Goal: Information Seeking & Learning: Learn about a topic

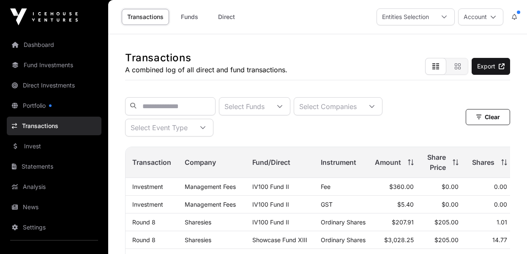
click at [152, 239] on link "Round 8" at bounding box center [143, 239] width 23 height 7
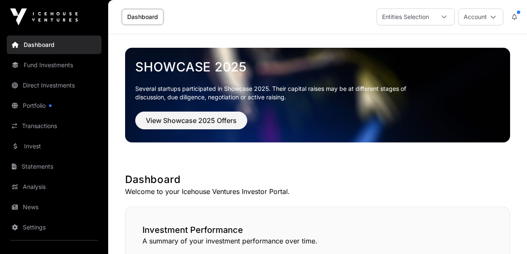
scroll to position [263, 0]
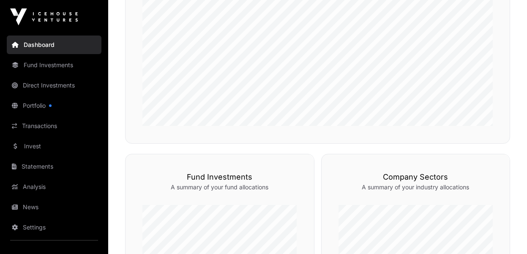
click at [51, 127] on link "Transactions" at bounding box center [54, 126] width 95 height 19
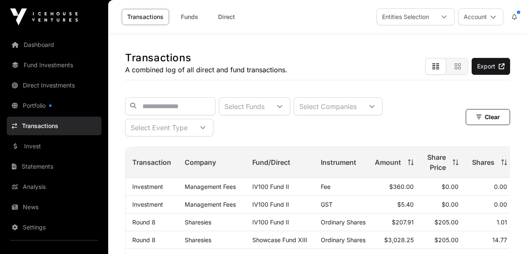
click at [61, 66] on link "Fund Investments" at bounding box center [54, 65] width 95 height 19
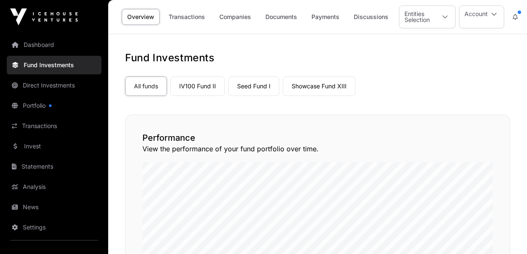
click at [238, 17] on link "Companies" at bounding box center [235, 17] width 43 height 16
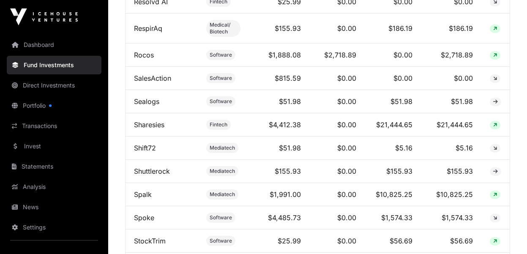
scroll to position [2777, 0]
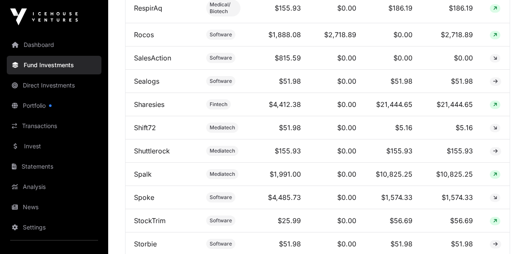
click at [152, 109] on link "Sharesies" at bounding box center [149, 104] width 30 height 8
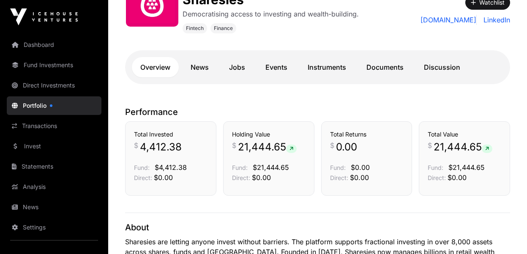
scroll to position [135, 0]
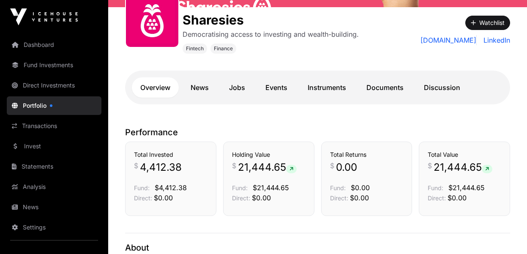
click at [328, 85] on link "Instruments" at bounding box center [326, 87] width 55 height 20
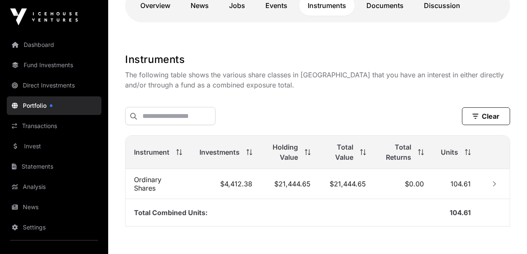
scroll to position [223, 0]
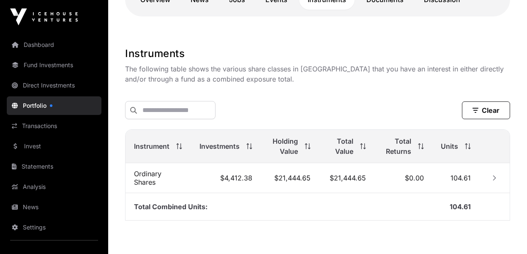
click at [33, 46] on link "Dashboard" at bounding box center [54, 44] width 95 height 19
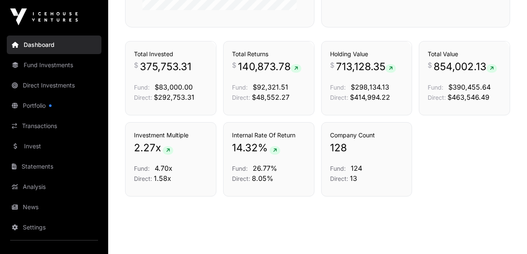
scroll to position [598, 0]
